Goal: Information Seeking & Learning: Find specific fact

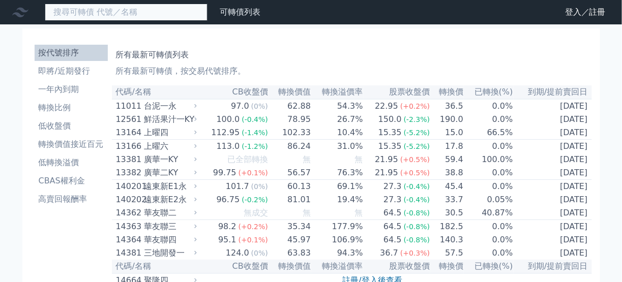
paste input "南俊國際一"
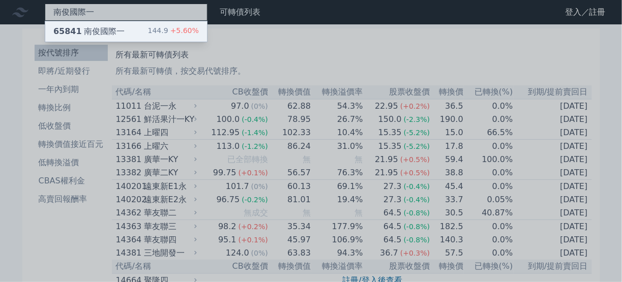
type input "南俊國際一"
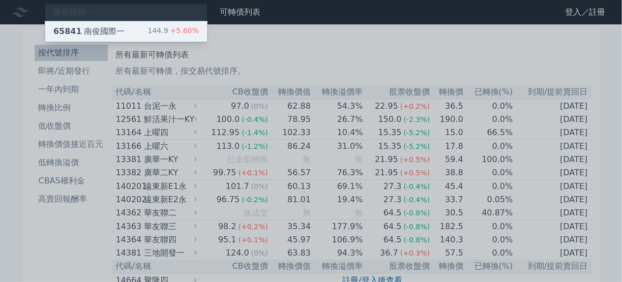
click at [116, 30] on div "65841 南俊國際一" at bounding box center [88, 31] width 71 height 12
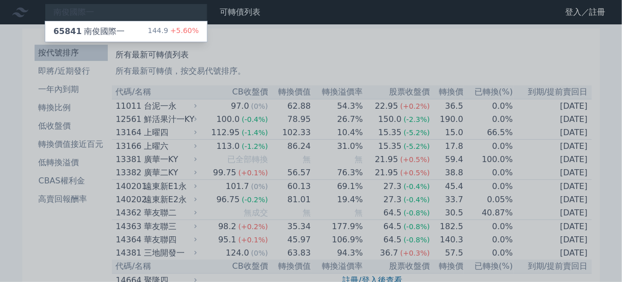
click at [23, 118] on div at bounding box center [311, 141] width 622 height 282
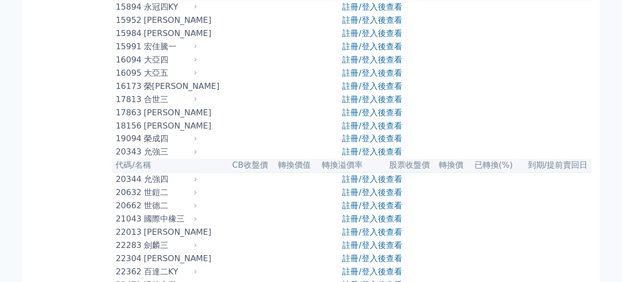
scroll to position [356, 0]
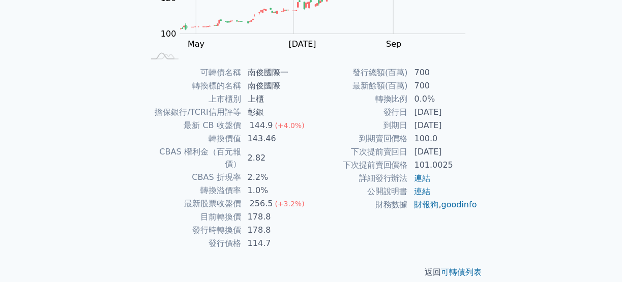
scroll to position [27, 0]
